Goal: Information Seeking & Learning: Understand process/instructions

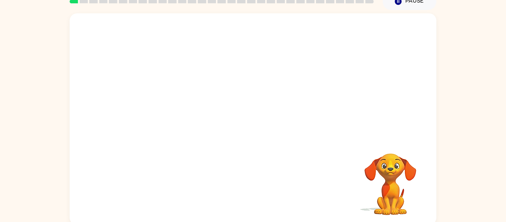
scroll to position [39, 0]
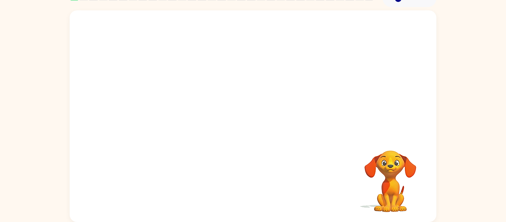
click at [248, 135] on div "Your browser must support playing .mp4 files to use Literably. Please try using…" at bounding box center [253, 116] width 367 height 212
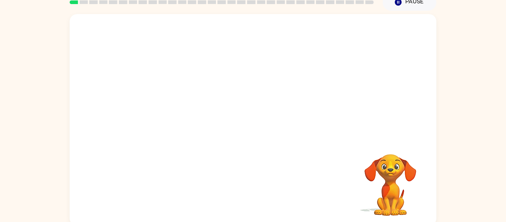
scroll to position [35, 0]
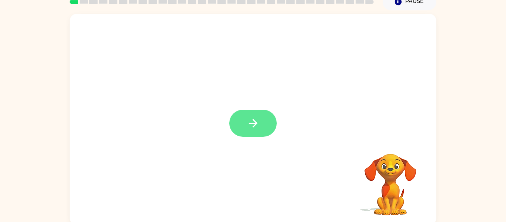
click at [256, 123] on icon "button" at bounding box center [253, 123] width 9 height 9
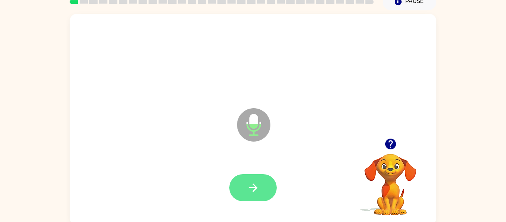
click at [249, 195] on button "button" at bounding box center [253, 187] width 47 height 27
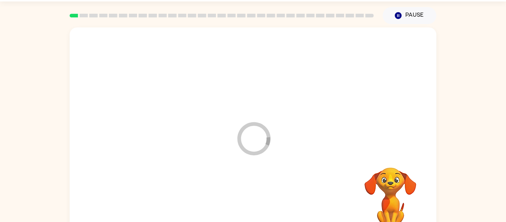
scroll to position [23, 0]
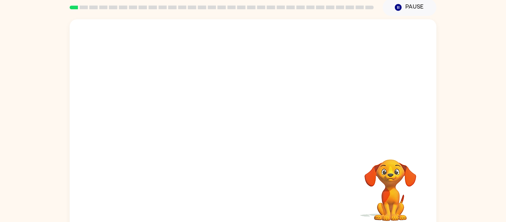
scroll to position [28, 0]
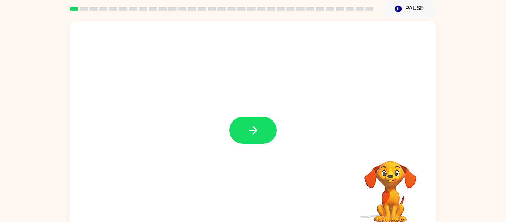
click at [257, 129] on icon "button" at bounding box center [253, 130] width 13 height 13
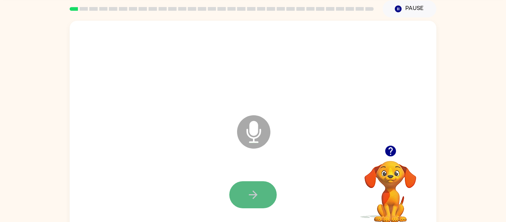
click at [262, 197] on button "button" at bounding box center [253, 194] width 47 height 27
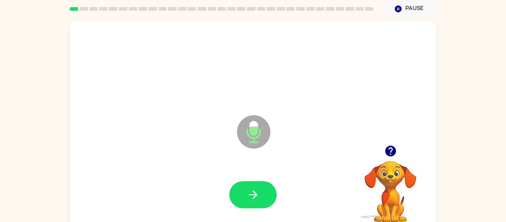
click at [262, 197] on button "button" at bounding box center [253, 194] width 47 height 27
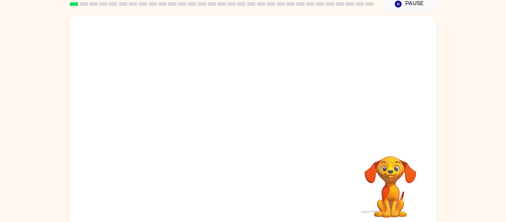
scroll to position [39, 0]
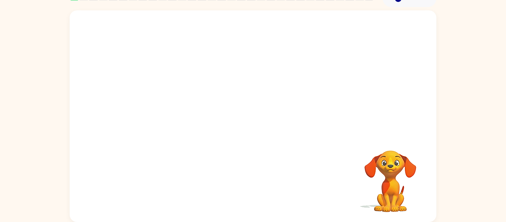
click at [429, 168] on div "Your browser must support playing .mp4 files to use Literably. Please try using…" at bounding box center [253, 116] width 367 height 212
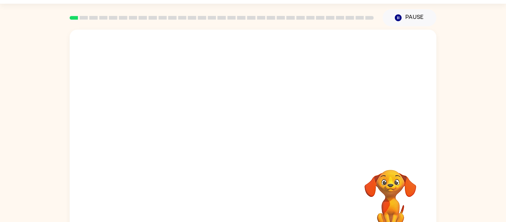
scroll to position [23, 0]
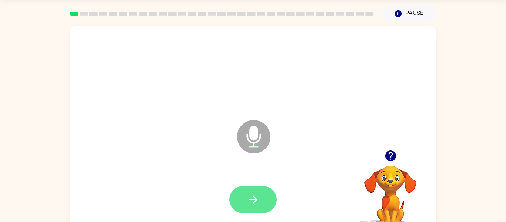
click at [250, 202] on icon "button" at bounding box center [253, 199] width 13 height 13
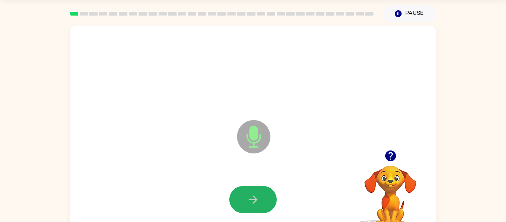
click at [250, 202] on icon "button" at bounding box center [253, 199] width 13 height 13
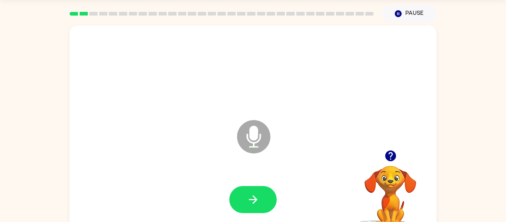
click at [250, 202] on icon "button" at bounding box center [253, 199] width 13 height 13
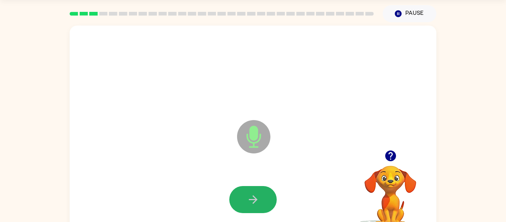
click at [250, 202] on icon "button" at bounding box center [253, 199] width 13 height 13
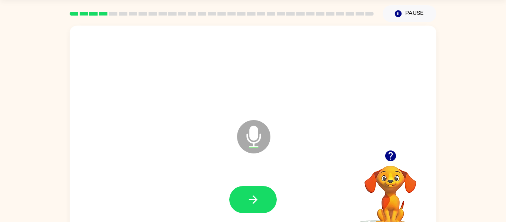
click at [393, 159] on icon "button" at bounding box center [390, 156] width 11 height 11
click at [250, 198] on icon "button" at bounding box center [253, 199] width 13 height 13
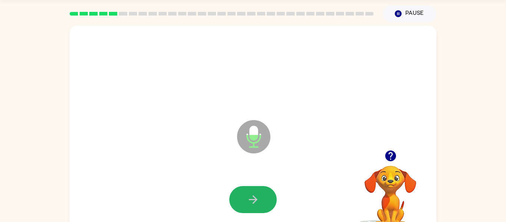
click at [250, 198] on icon "button" at bounding box center [253, 199] width 13 height 13
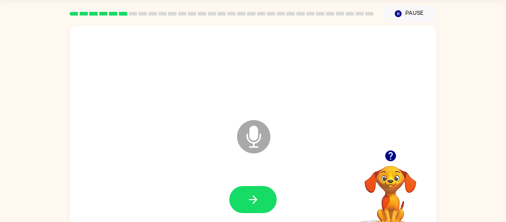
click at [250, 198] on icon "button" at bounding box center [253, 199] width 13 height 13
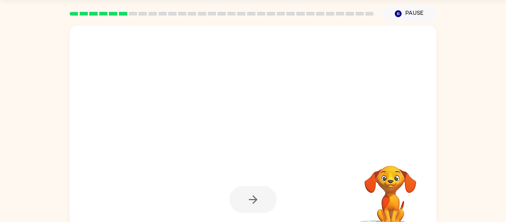
click at [380, 198] on video "Your browser must support playing .mp4 files to use Literably. Please try using…" at bounding box center [391, 191] width 74 height 74
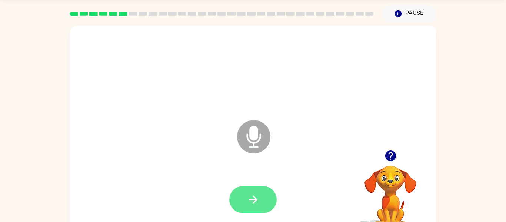
click at [256, 208] on button "button" at bounding box center [253, 199] width 47 height 27
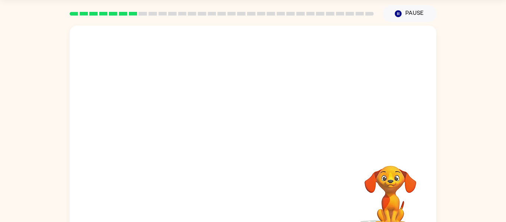
click at [384, 170] on video "Your browser must support playing .mp4 files to use Literably. Please try using…" at bounding box center [391, 191] width 74 height 74
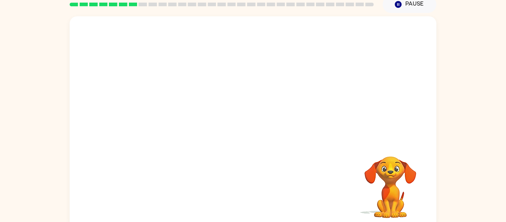
scroll to position [30, 0]
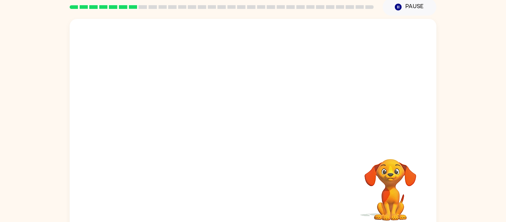
click at [336, 156] on div "Your browser must support playing .mp4 files to use Literably. Please try using…" at bounding box center [253, 125] width 367 height 212
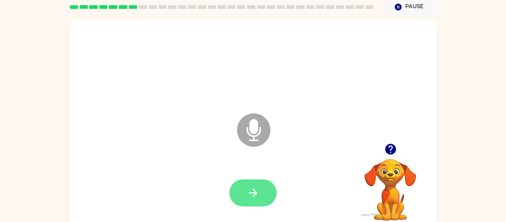
click at [267, 191] on button "button" at bounding box center [253, 192] width 47 height 27
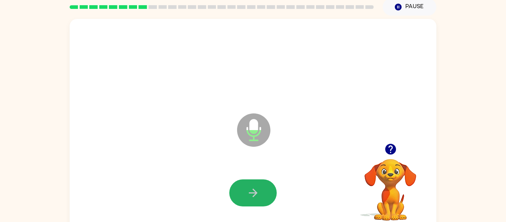
click at [267, 191] on button "button" at bounding box center [253, 192] width 47 height 27
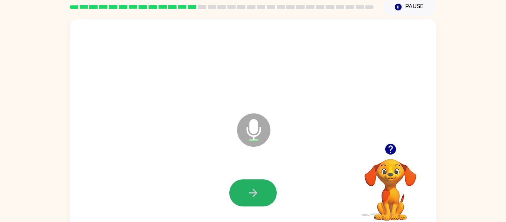
click at [267, 191] on button "button" at bounding box center [253, 192] width 47 height 27
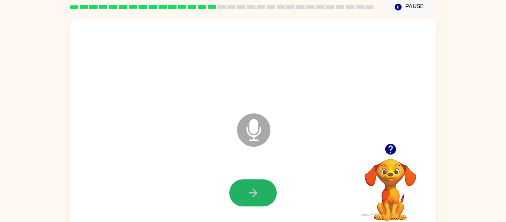
click at [267, 191] on button "button" at bounding box center [253, 192] width 47 height 27
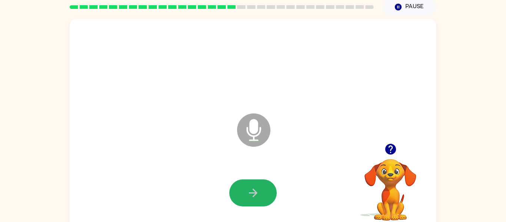
click at [267, 191] on button "button" at bounding box center [253, 192] width 47 height 27
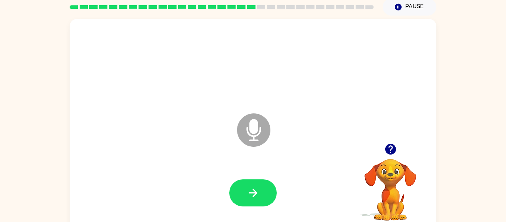
click at [267, 191] on button "button" at bounding box center [253, 192] width 47 height 27
click at [396, 151] on icon "button" at bounding box center [390, 149] width 11 height 11
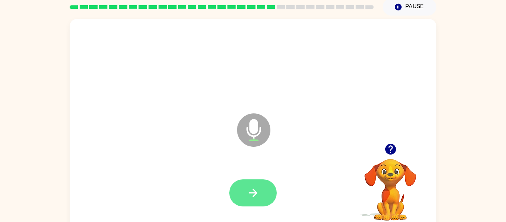
click at [252, 205] on button "button" at bounding box center [253, 192] width 47 height 27
click at [264, 199] on button "button" at bounding box center [253, 192] width 47 height 27
click at [256, 191] on icon "button" at bounding box center [253, 192] width 13 height 13
click at [386, 148] on icon "button" at bounding box center [390, 149] width 11 height 11
click at [265, 197] on button "button" at bounding box center [253, 192] width 47 height 27
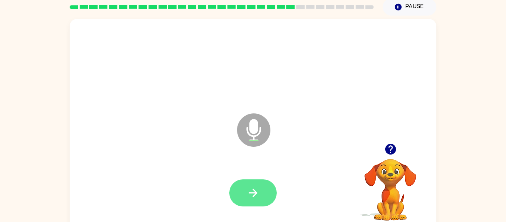
click at [270, 198] on button "button" at bounding box center [253, 192] width 47 height 27
click at [262, 188] on button "button" at bounding box center [253, 192] width 47 height 27
click at [256, 202] on button "button" at bounding box center [253, 192] width 47 height 27
click at [250, 201] on button "button" at bounding box center [253, 192] width 47 height 27
click at [242, 183] on button "button" at bounding box center [253, 192] width 47 height 27
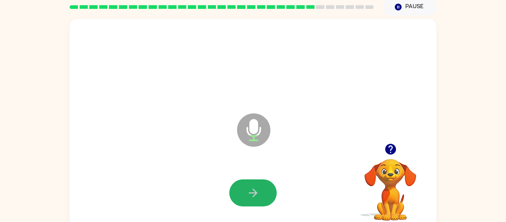
click at [242, 183] on button "button" at bounding box center [253, 192] width 47 height 27
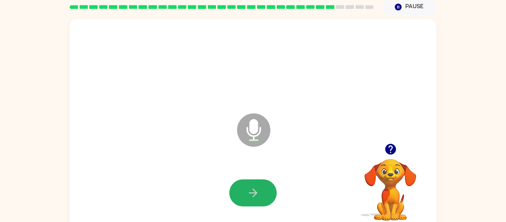
click at [242, 183] on button "button" at bounding box center [253, 192] width 47 height 27
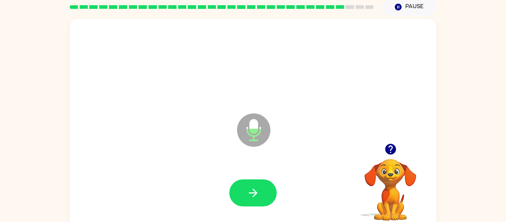
click at [242, 183] on button "button" at bounding box center [253, 192] width 47 height 27
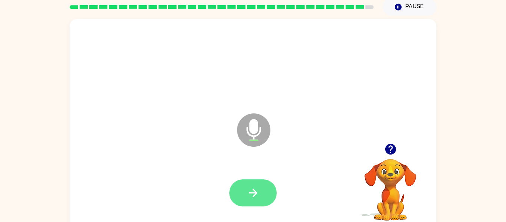
click at [247, 192] on icon "button" at bounding box center [253, 192] width 13 height 13
click at [252, 189] on icon "button" at bounding box center [253, 193] width 9 height 9
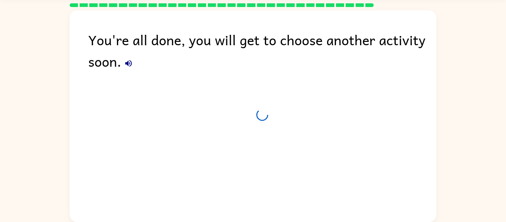
scroll to position [23, 0]
